Goal: Check status: Check status

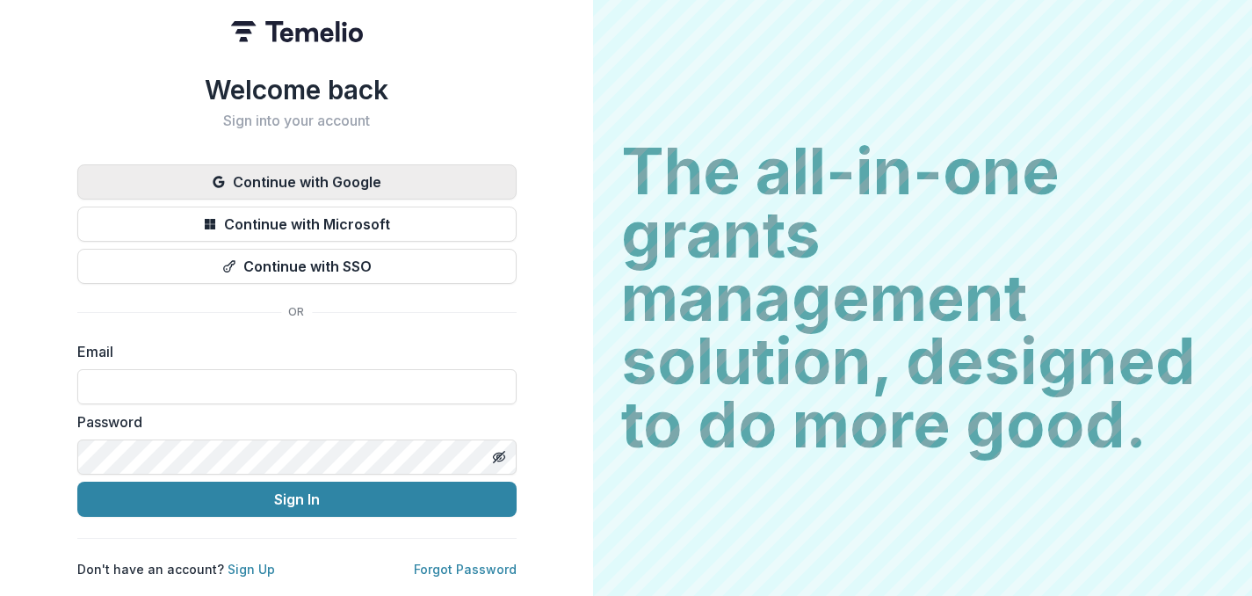
click at [361, 178] on button "Continue with Google" at bounding box center [296, 181] width 439 height 35
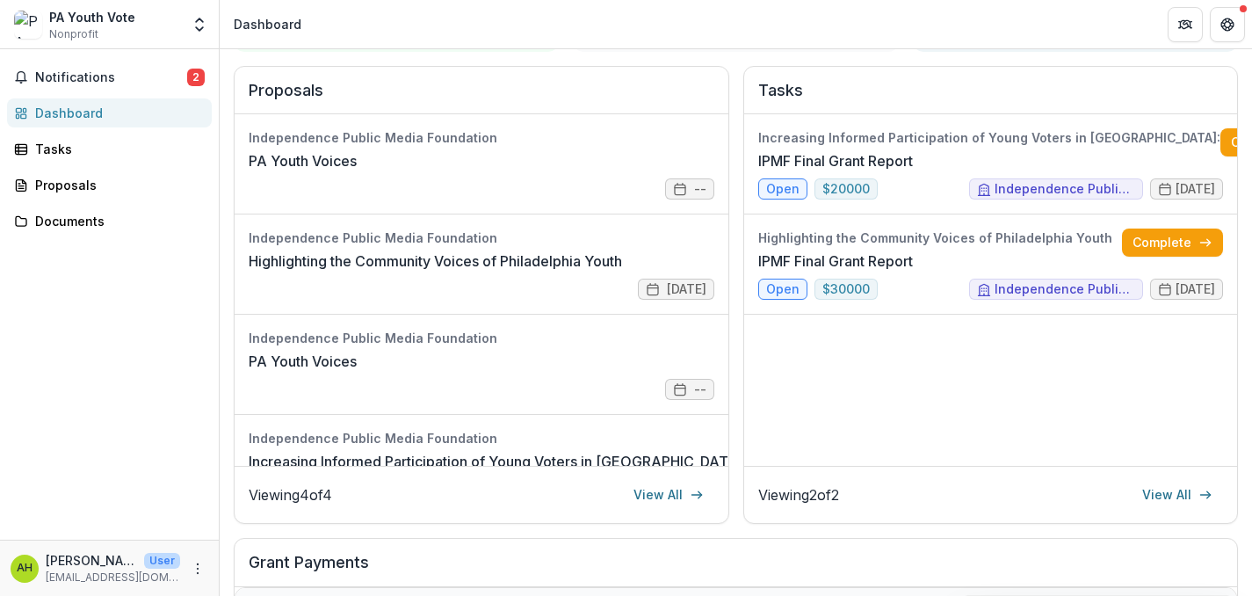
scroll to position [220, 0]
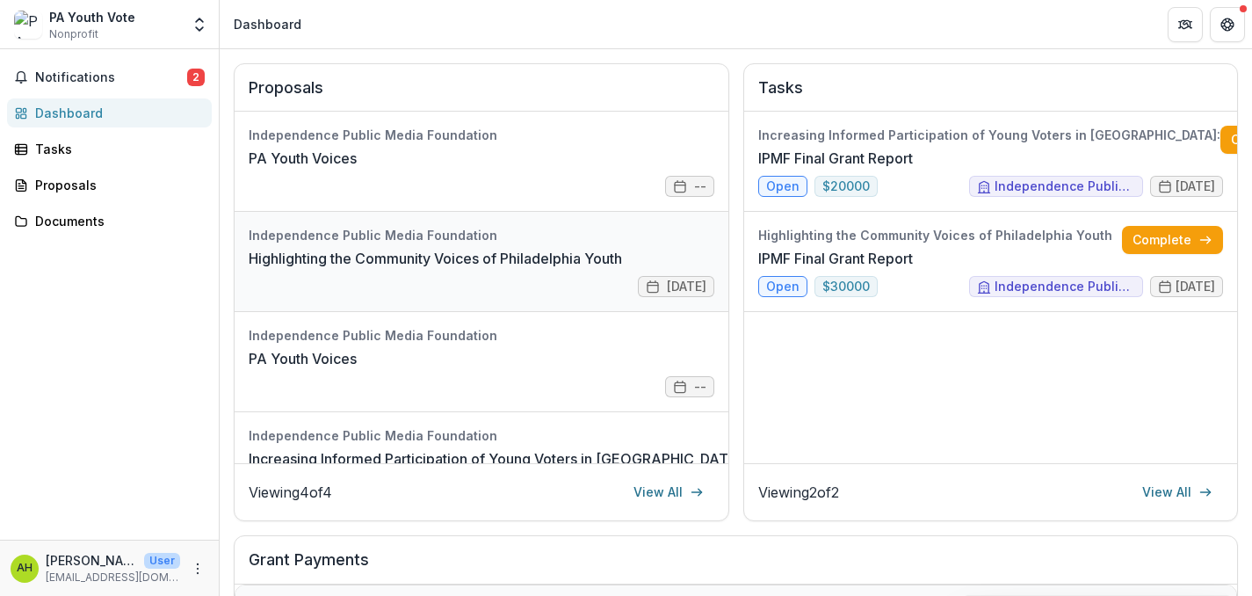
click at [546, 259] on link "Highlighting the Community Voices of Philadelphia Youth" at bounding box center [435, 258] width 373 height 21
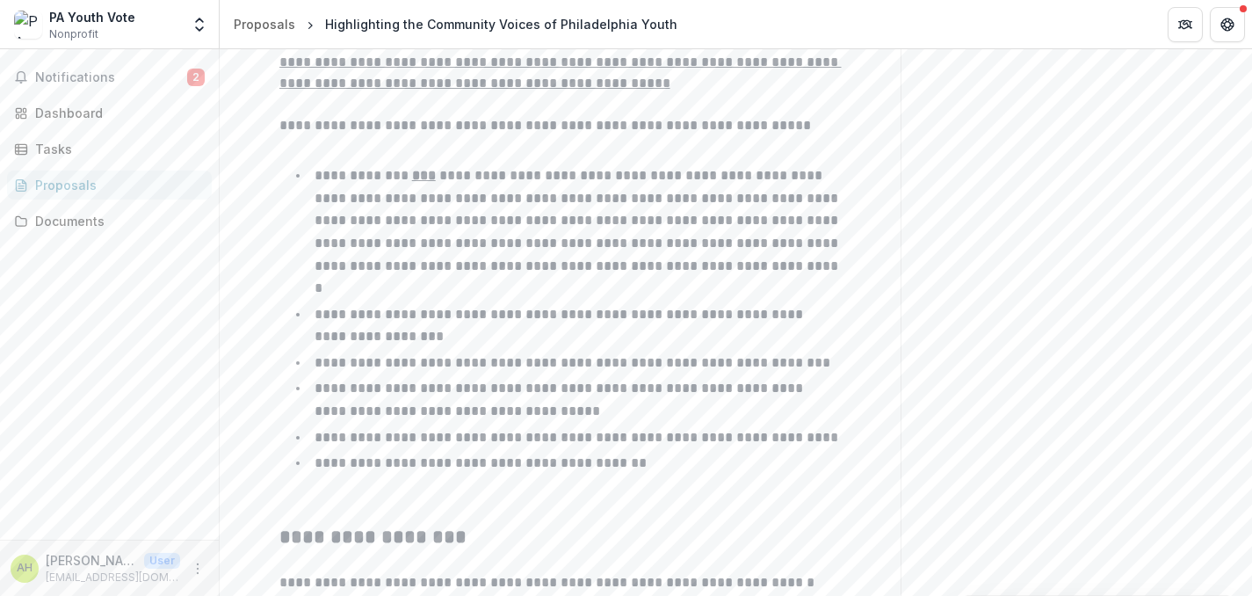
scroll to position [1266, 0]
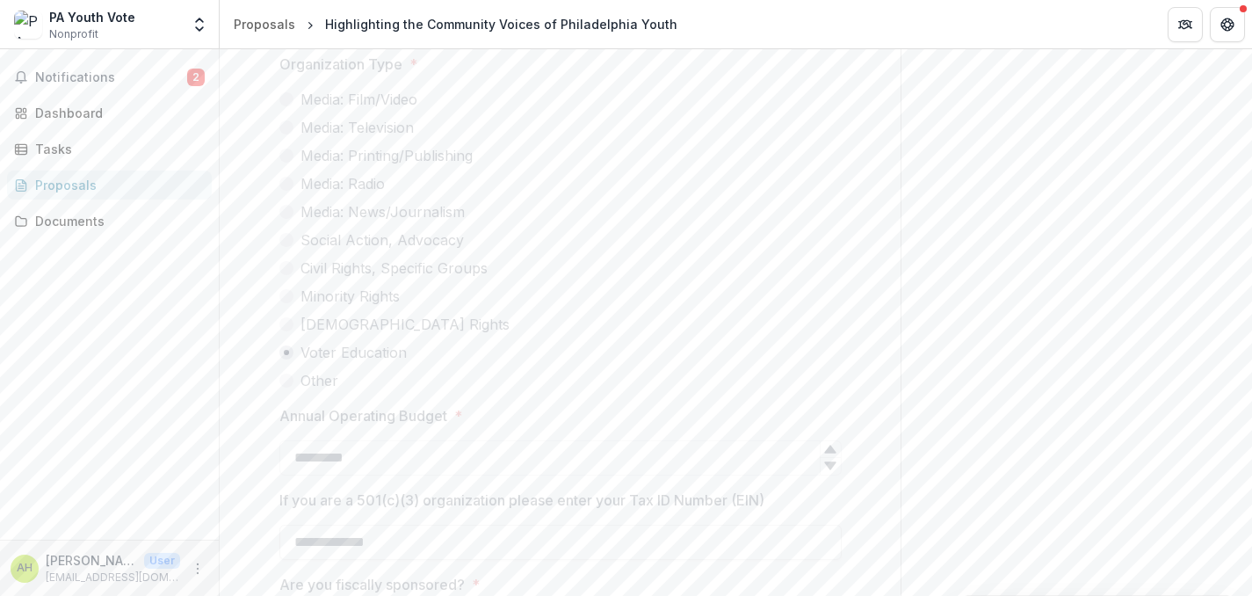
drag, startPoint x: 1246, startPoint y: 182, endPoint x: 1240, endPoint y: 242, distance: 60.1
drag, startPoint x: 1246, startPoint y: 186, endPoint x: 1245, endPoint y: 112, distance: 73.8
click at [66, 191] on div "Proposals" at bounding box center [116, 185] width 163 height 18
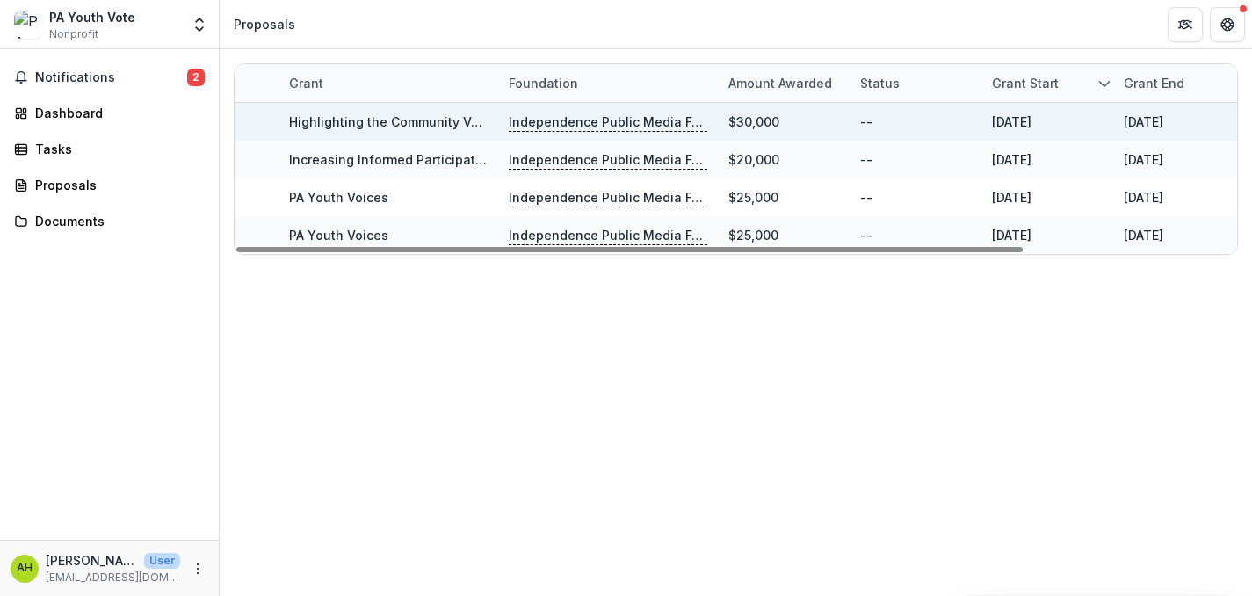
click at [641, 119] on p "Independence Public Media Foundation" at bounding box center [608, 121] width 199 height 19
click at [443, 119] on link "Highlighting the Community Voices of Philadelphia Youth" at bounding box center [465, 121] width 352 height 15
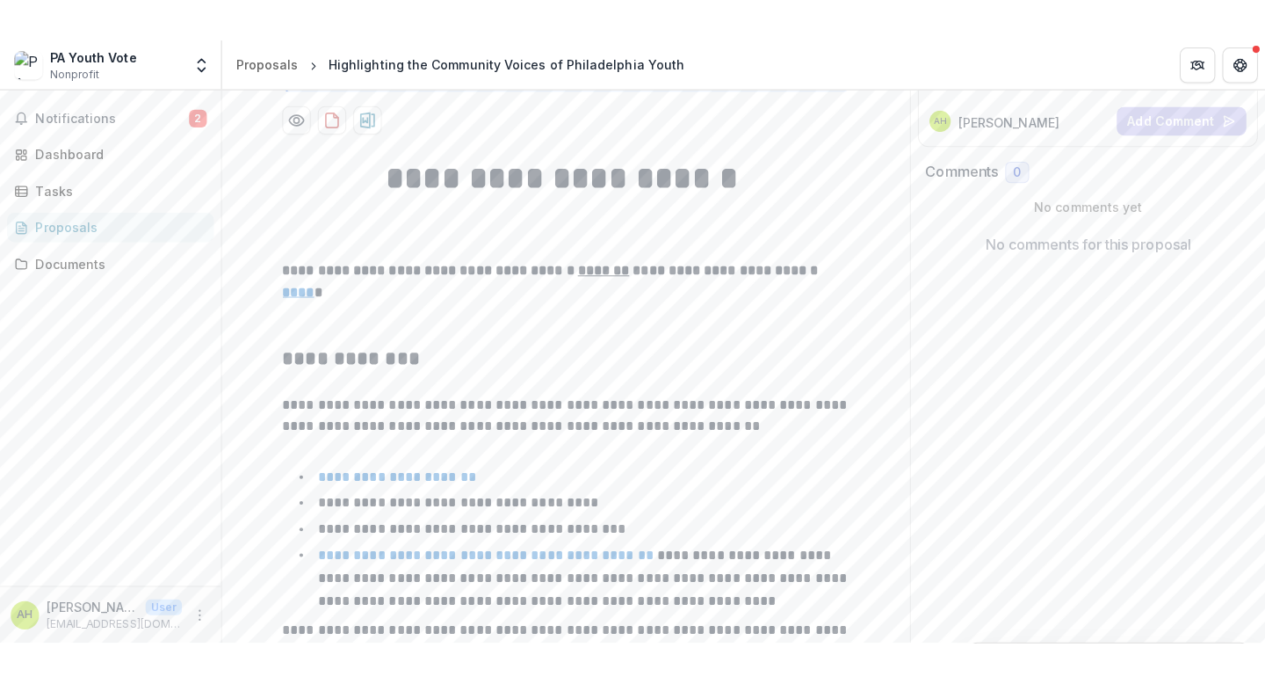
scroll to position [157, 0]
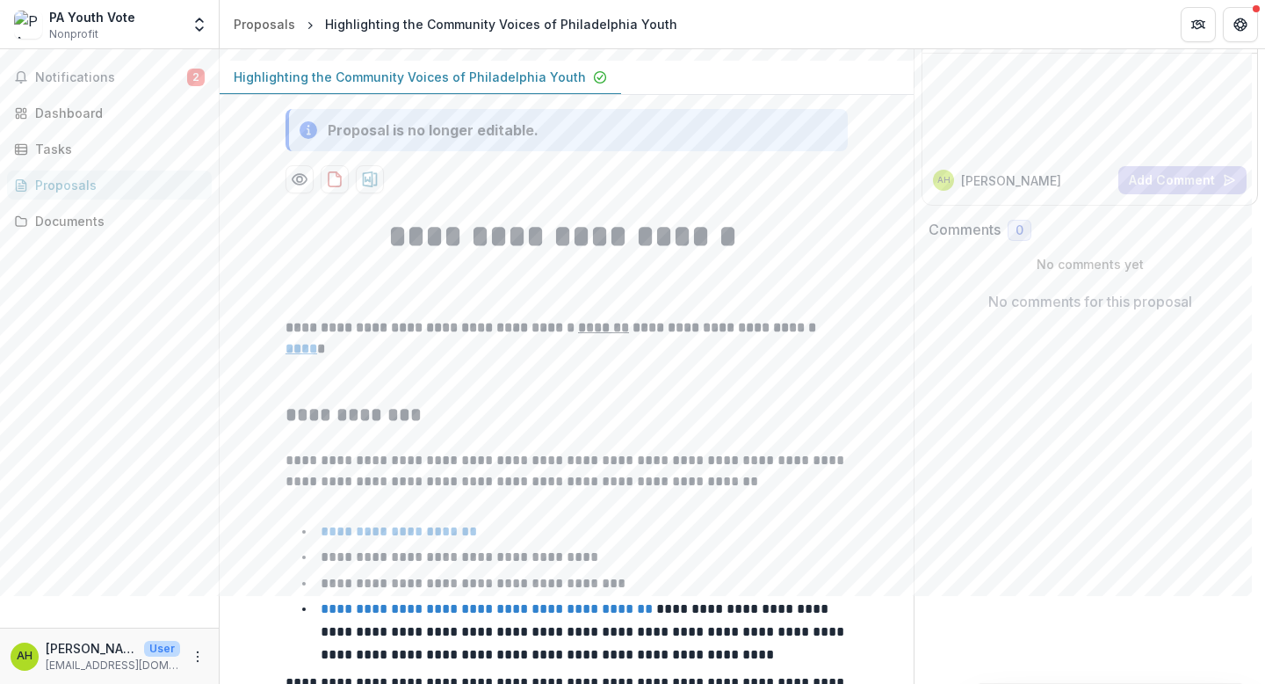
click at [453, 79] on p "Highlighting the Community Voices of Philadelphia Youth" at bounding box center [410, 77] width 352 height 18
click at [91, 224] on div "Documents" at bounding box center [116, 221] width 163 height 18
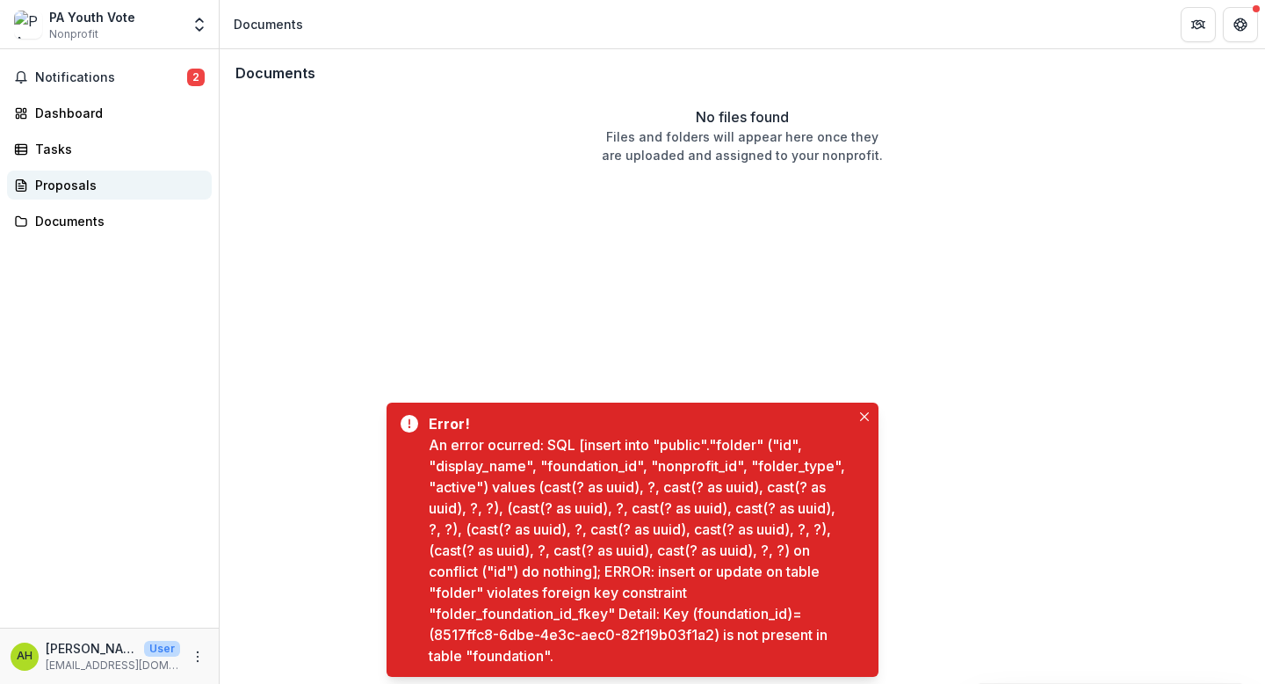
click at [53, 183] on div "Proposals" at bounding box center [116, 185] width 163 height 18
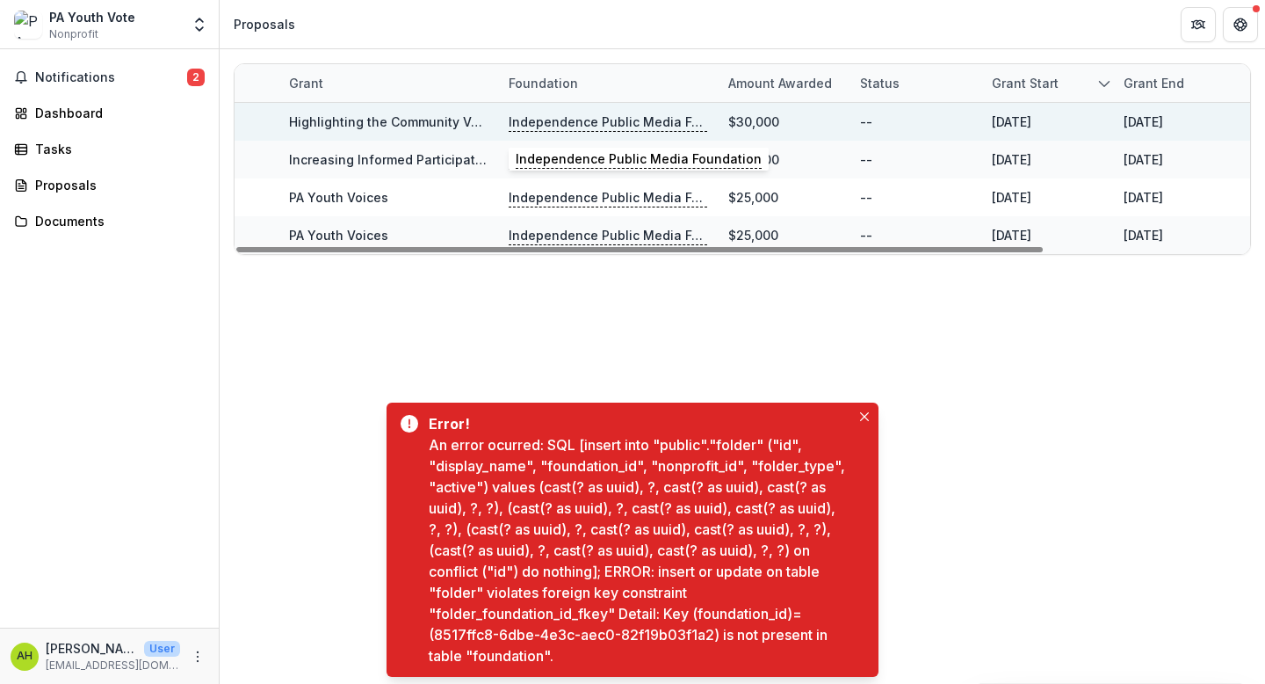
click at [673, 115] on p "Independence Public Media Foundation" at bounding box center [608, 121] width 199 height 19
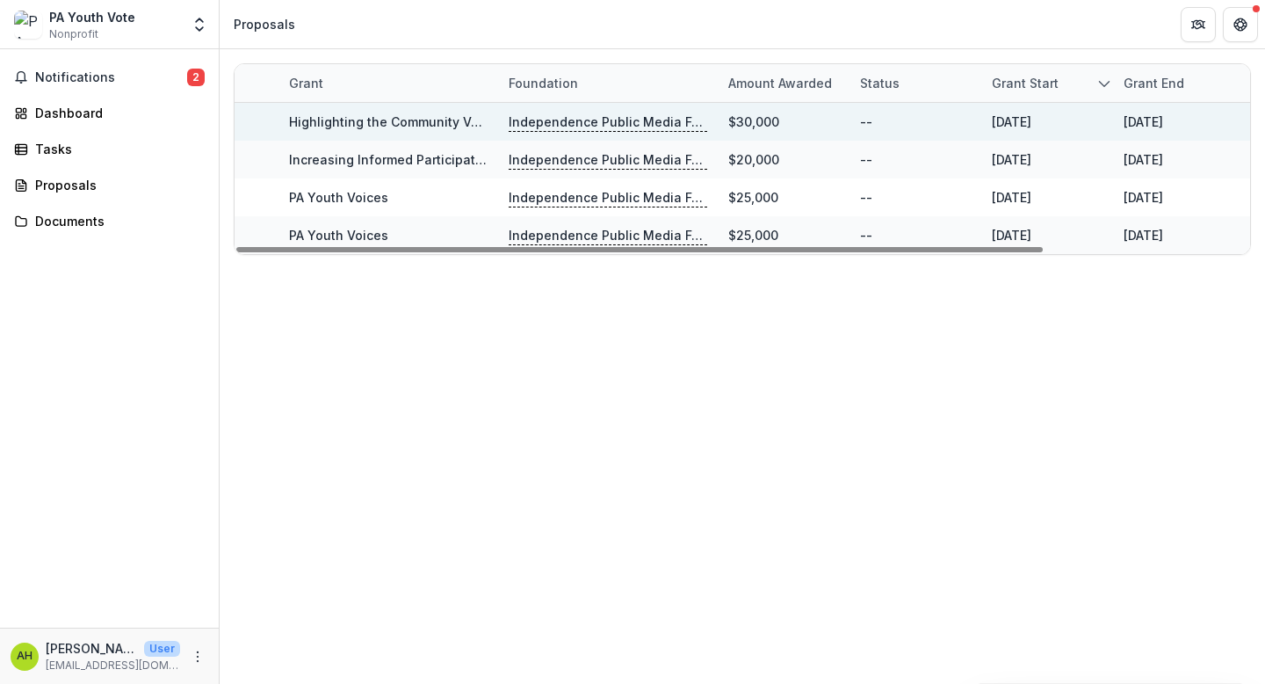
click at [454, 119] on link "Highlighting the Community Voices of Philadelphia Youth" at bounding box center [465, 121] width 352 height 15
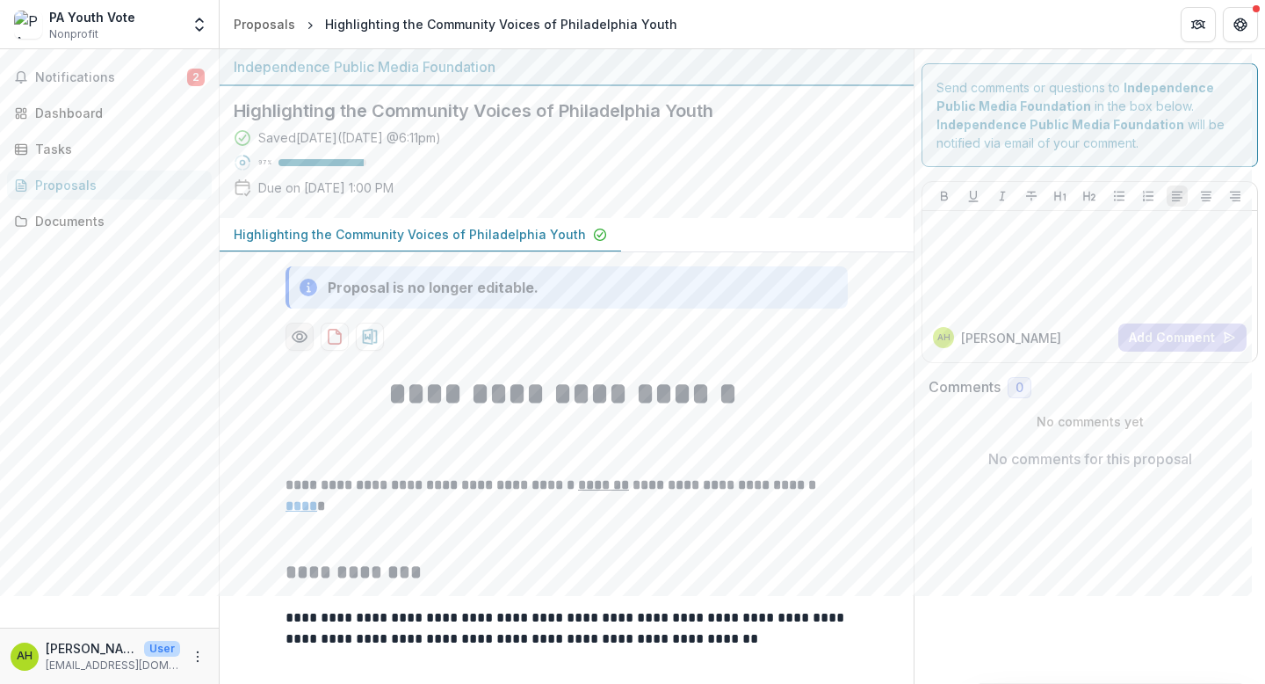
click at [303, 336] on icon "Preview ca788e02-e9c1-4c71-8218-fdfc9a3ac755-0.pdf" at bounding box center [300, 336] width 14 height 11
